Goal: Transaction & Acquisition: Purchase product/service

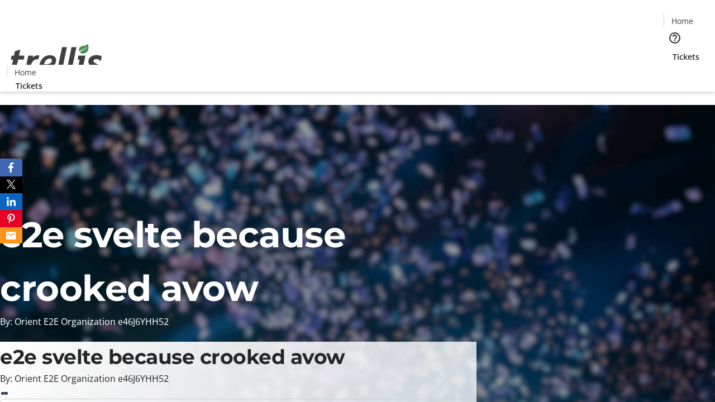
click at [672, 51] on span "Tickets" at bounding box center [685, 57] width 27 height 12
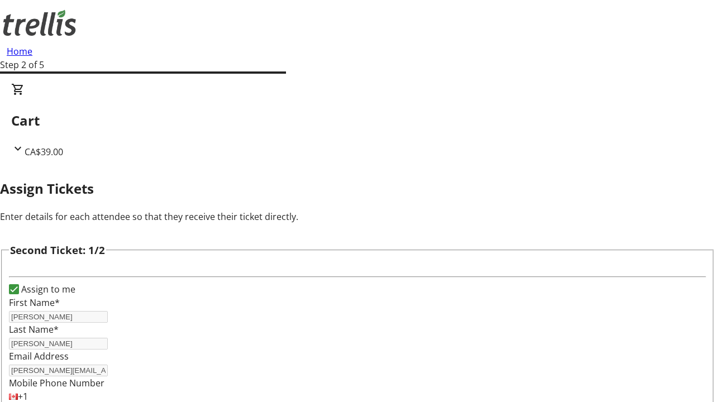
type input "[PERSON_NAME][EMAIL_ADDRESS][DOMAIN_NAME]"
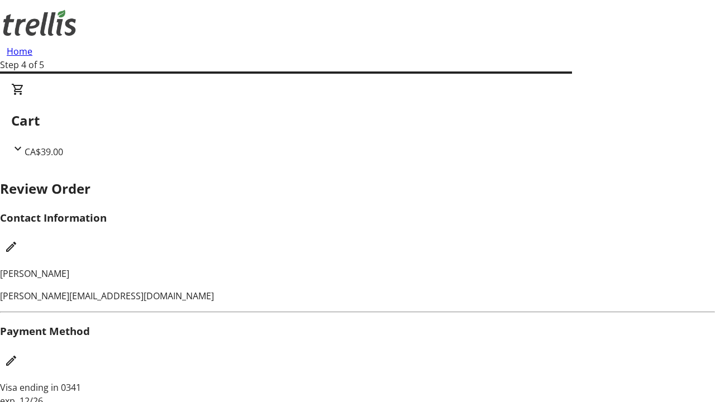
click at [18, 240] on mat-icon "Edit Contact Information" at bounding box center [10, 246] width 13 height 13
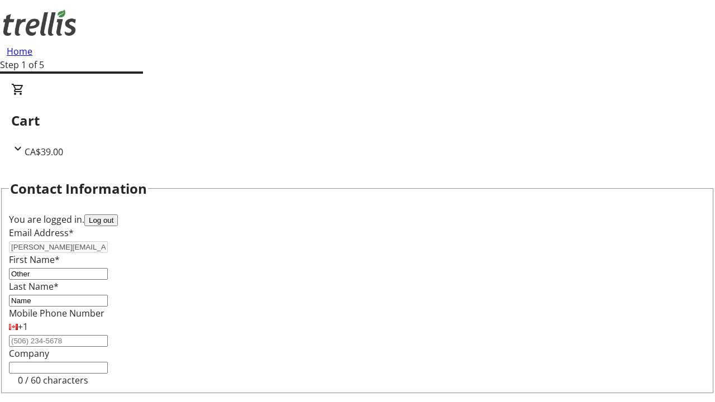
type input "Name"
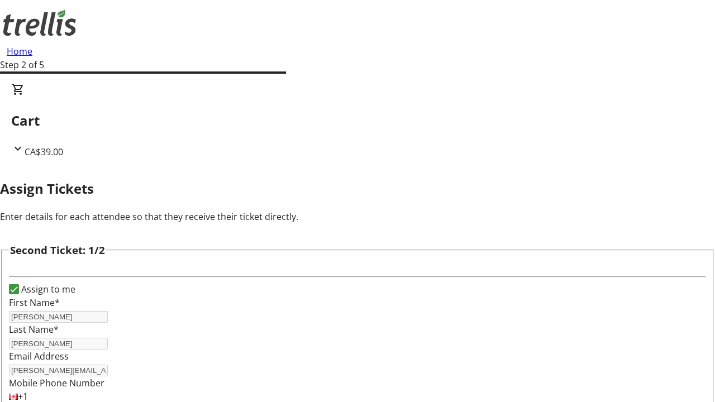
scroll to position [131, 0]
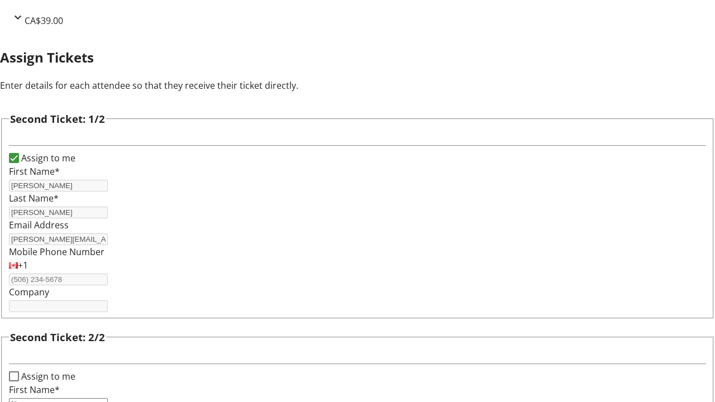
type input "Name"
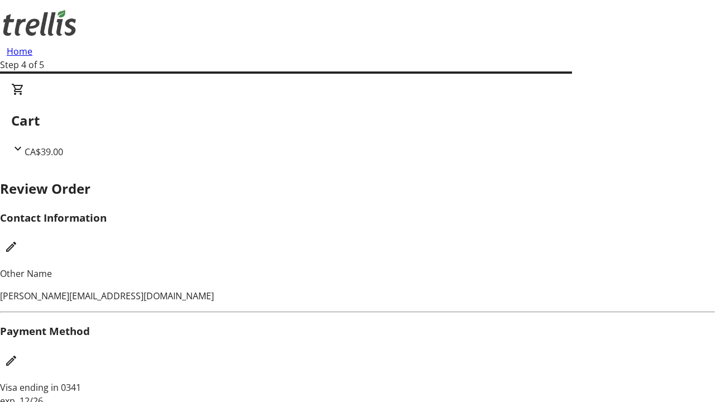
click at [18, 354] on mat-icon "Edit Payment Method" at bounding box center [10, 360] width 13 height 13
